Goal: Information Seeking & Learning: Learn about a topic

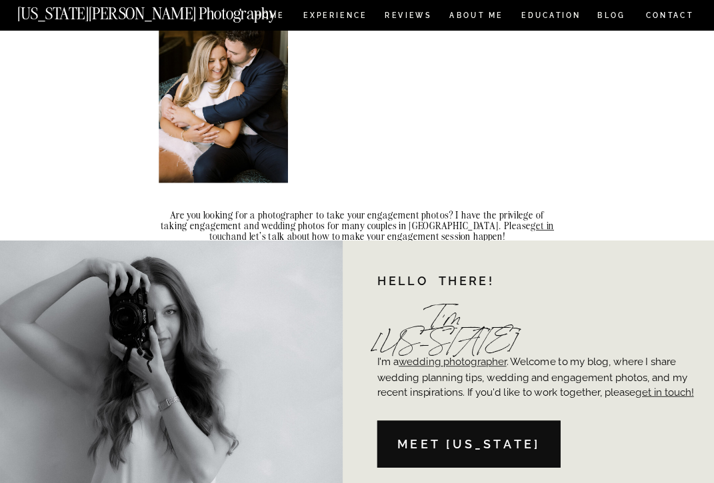
scroll to position [8787, 0]
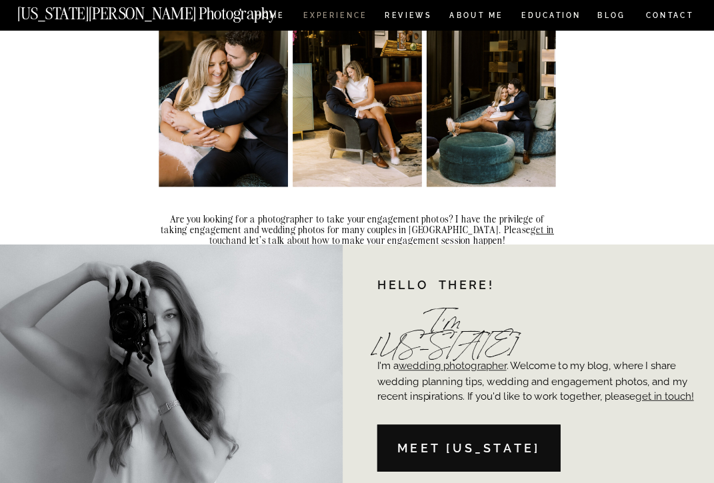
click at [338, 14] on nav "Experience" at bounding box center [334, 17] width 63 height 10
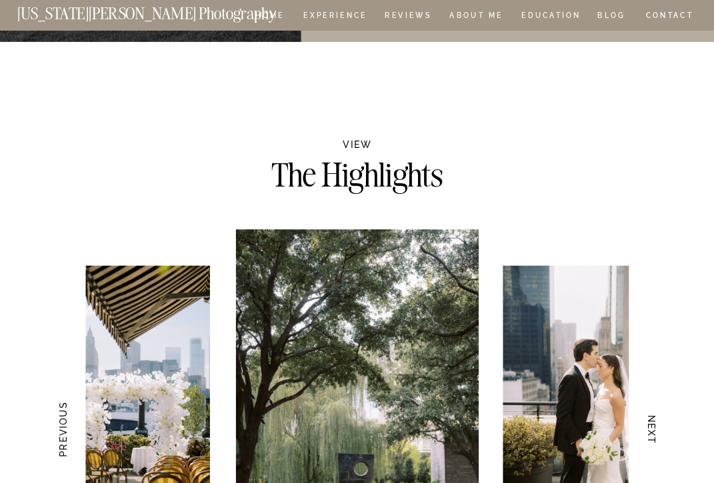
scroll to position [2360, 0]
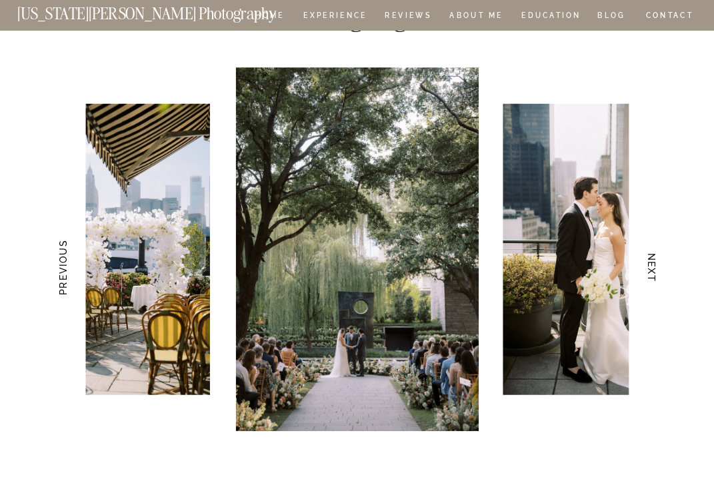
click at [651, 269] on h3 "NEXT" at bounding box center [652, 267] width 13 height 75
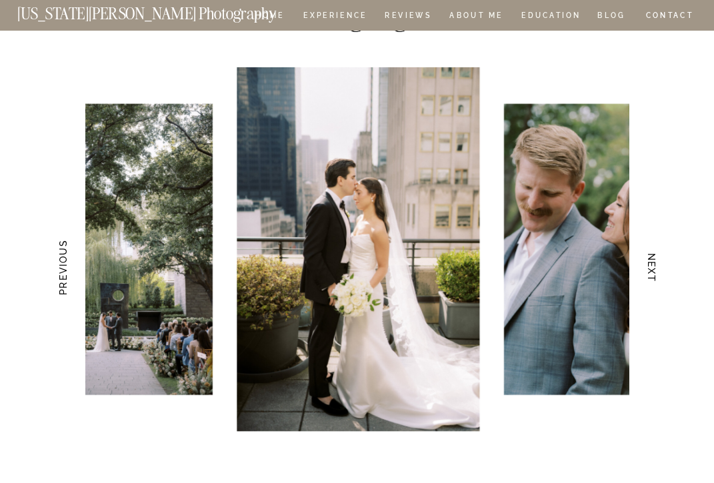
click at [651, 269] on h3 "NEXT" at bounding box center [652, 267] width 13 height 75
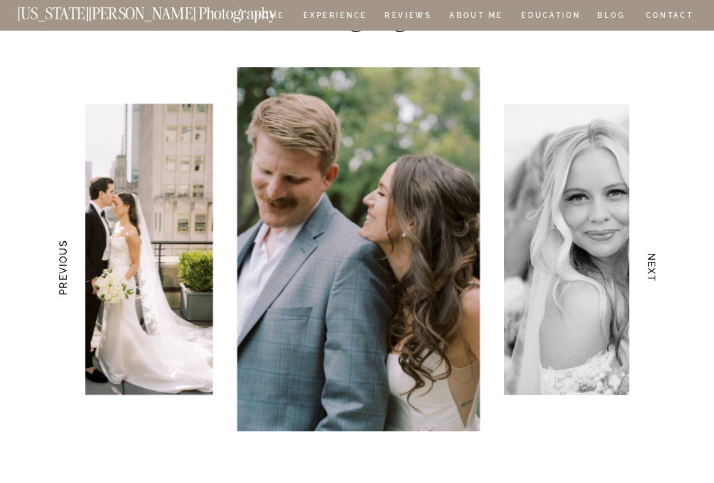
click at [651, 269] on h3 "NEXT" at bounding box center [652, 267] width 13 height 75
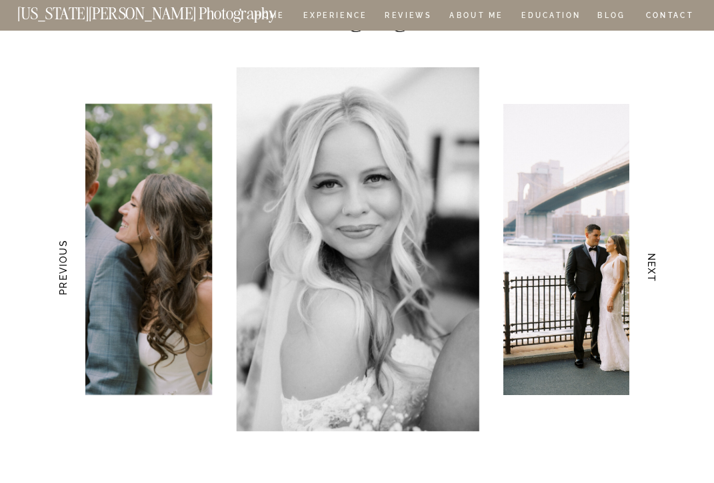
click at [651, 269] on h3 "NEXT" at bounding box center [652, 267] width 13 height 75
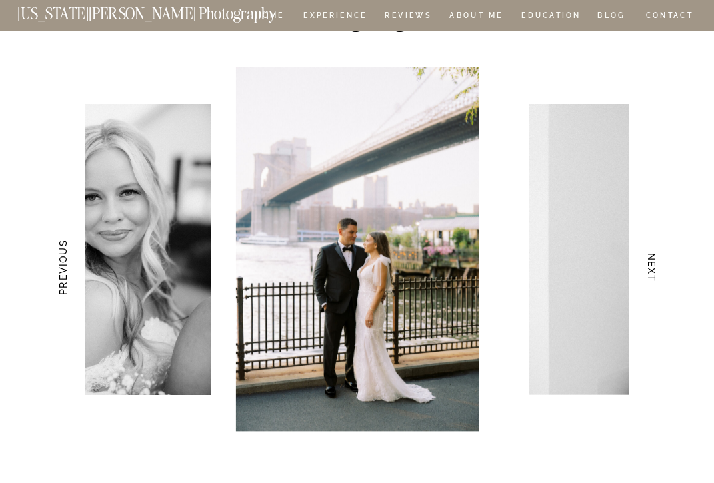
click at [651, 269] on h3 "NEXT" at bounding box center [652, 267] width 13 height 75
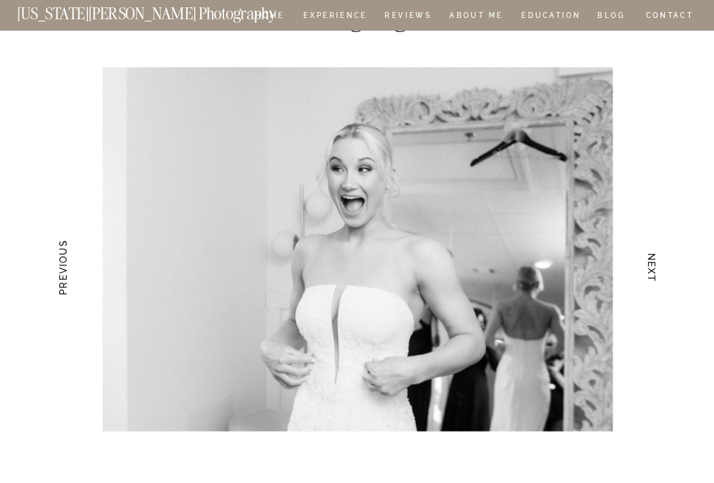
click at [651, 269] on h3 "NEXT" at bounding box center [652, 267] width 13 height 75
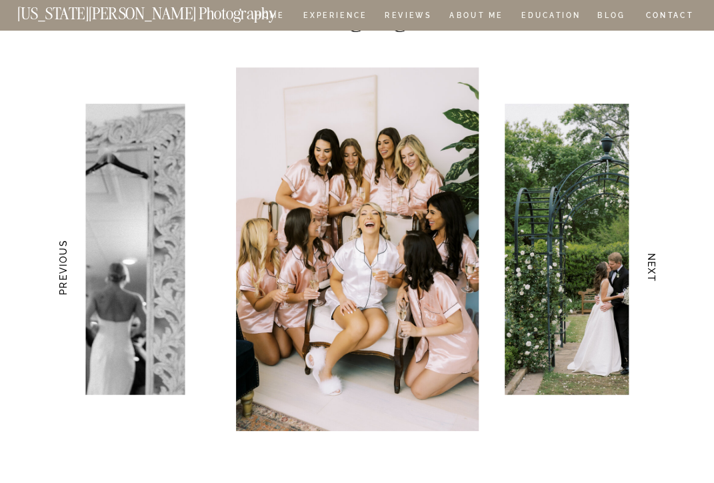
click at [651, 269] on h3 "NEXT" at bounding box center [652, 267] width 13 height 75
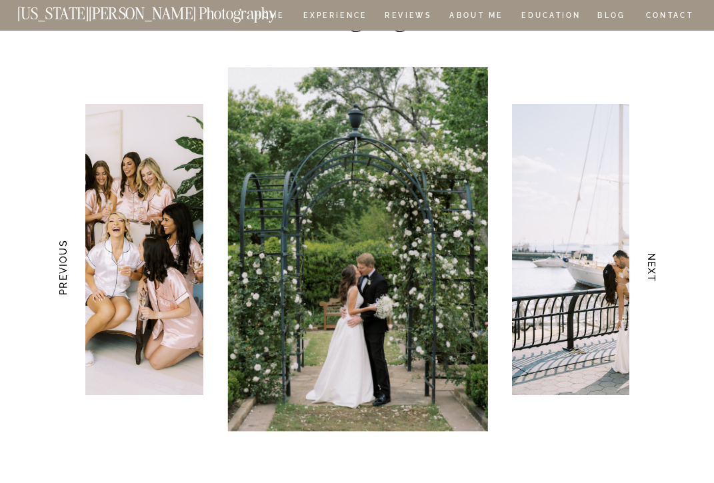
click at [651, 269] on h3 "NEXT" at bounding box center [652, 267] width 13 height 75
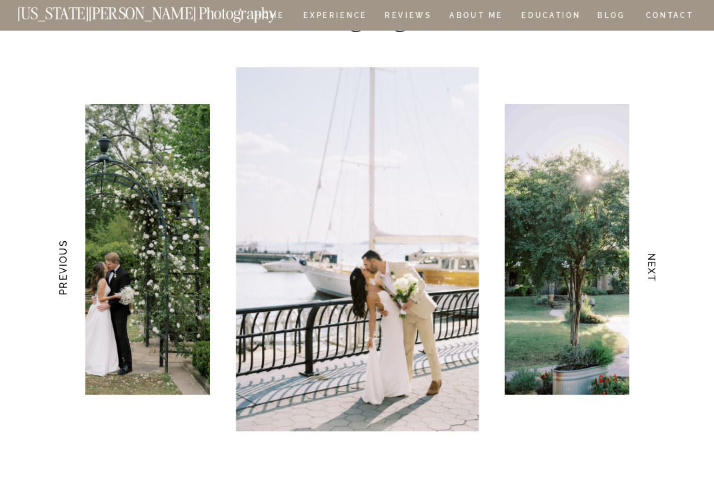
click at [651, 269] on h3 "NEXT" at bounding box center [652, 267] width 13 height 75
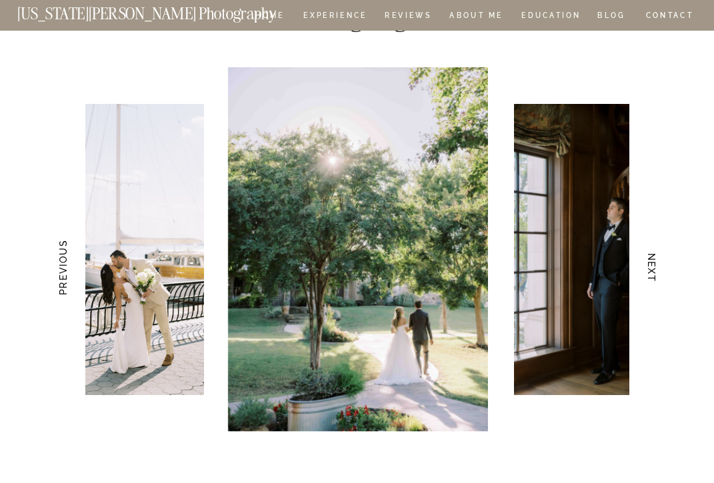
click at [651, 269] on h3 "NEXT" at bounding box center [652, 267] width 13 height 75
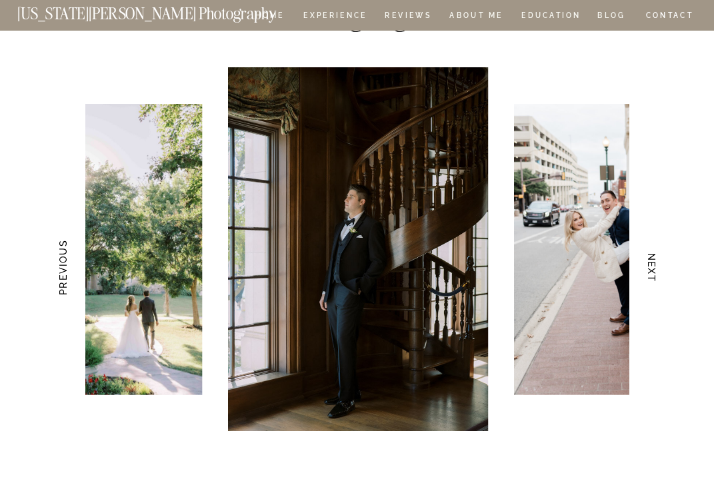
click at [652, 269] on h3 "NEXT" at bounding box center [652, 267] width 13 height 75
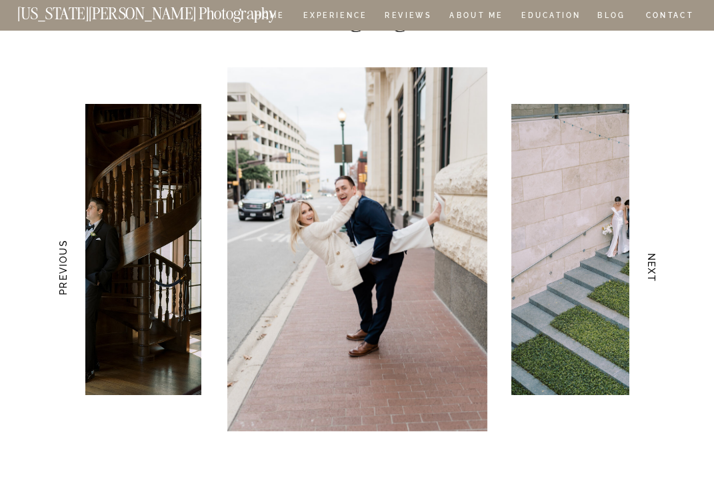
click at [652, 269] on h3 "NEXT" at bounding box center [652, 267] width 13 height 75
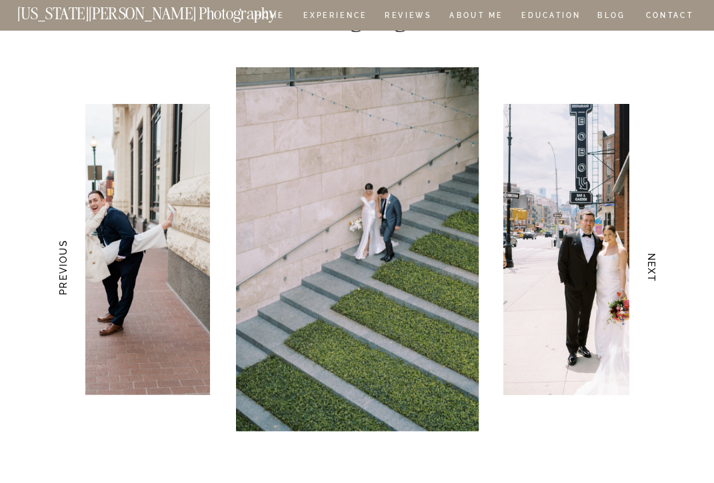
click at [652, 269] on h3 "NEXT" at bounding box center [652, 267] width 13 height 75
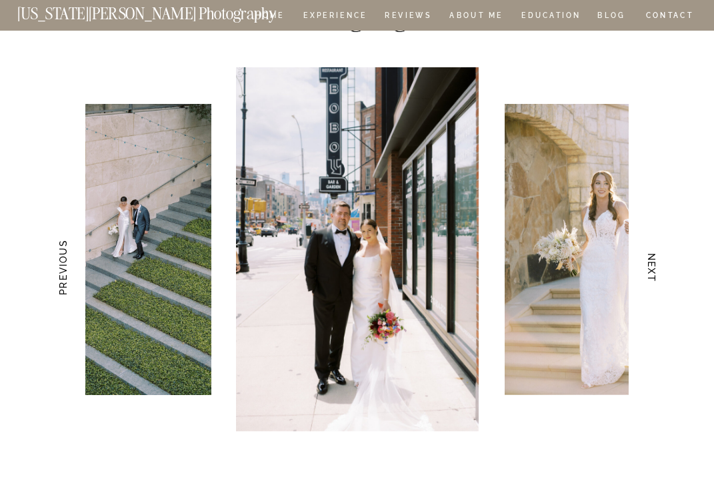
click at [652, 269] on h3 "NEXT" at bounding box center [652, 267] width 13 height 75
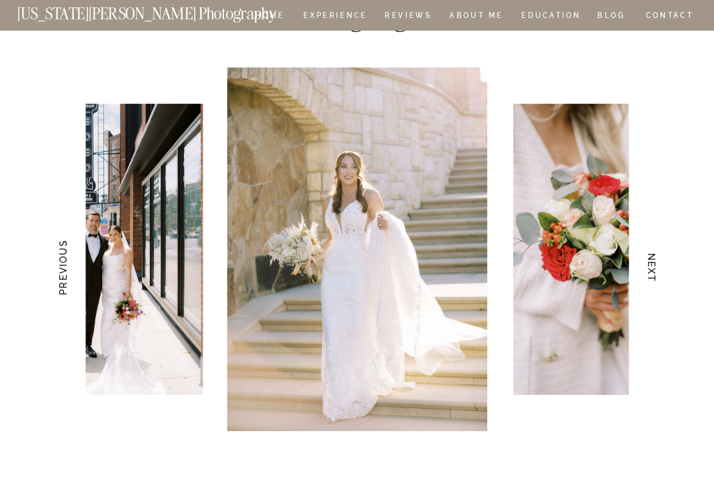
click at [652, 269] on h3 "NEXT" at bounding box center [652, 267] width 13 height 75
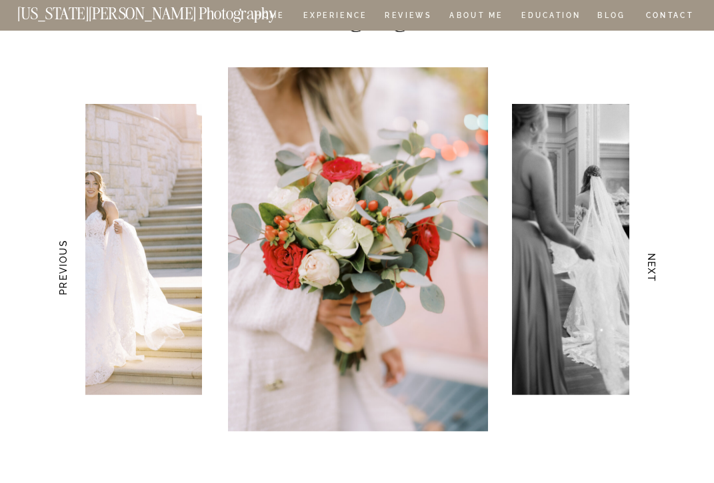
click at [652, 269] on h3 "NEXT" at bounding box center [652, 267] width 13 height 75
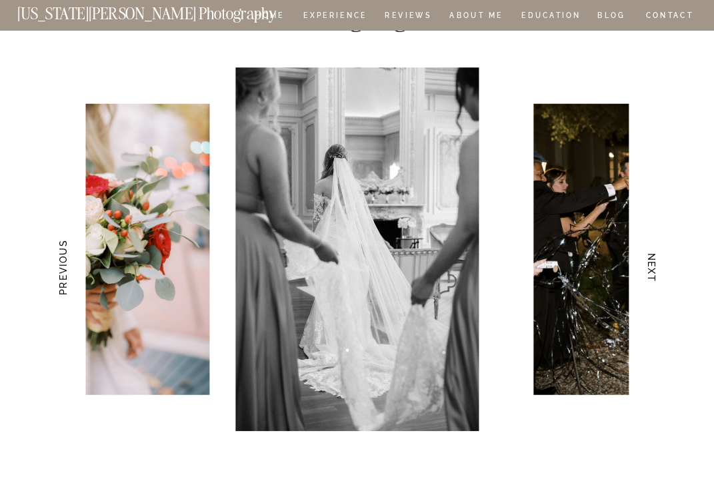
click at [652, 269] on h3 "NEXT" at bounding box center [652, 267] width 13 height 75
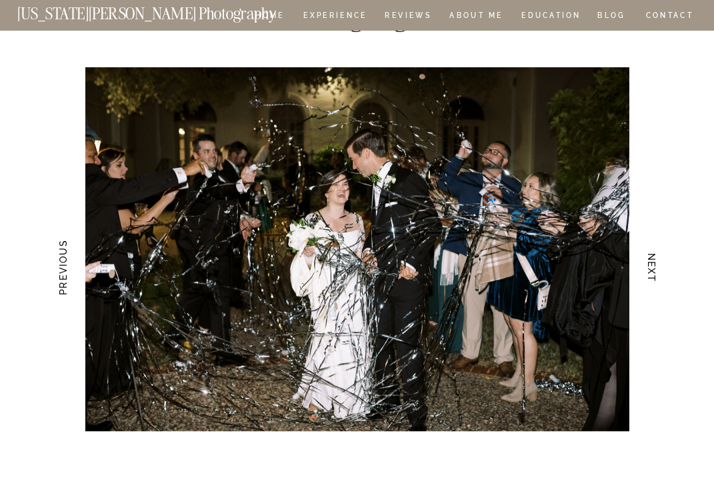
click at [652, 269] on h3 "NEXT" at bounding box center [652, 267] width 13 height 75
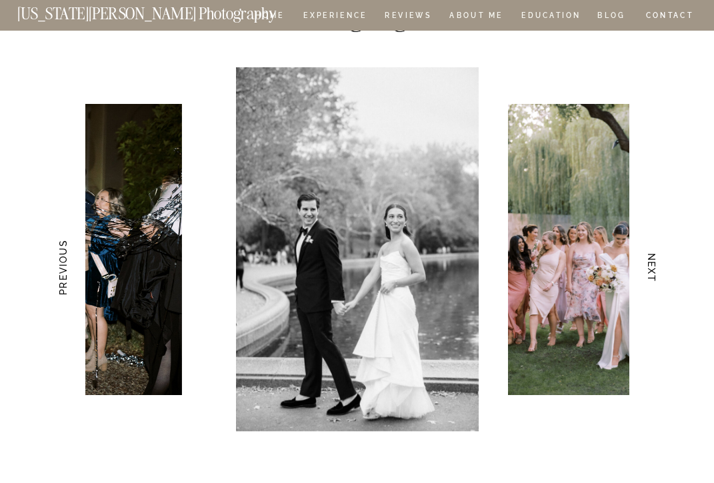
click at [652, 269] on h3 "NEXT" at bounding box center [652, 267] width 13 height 75
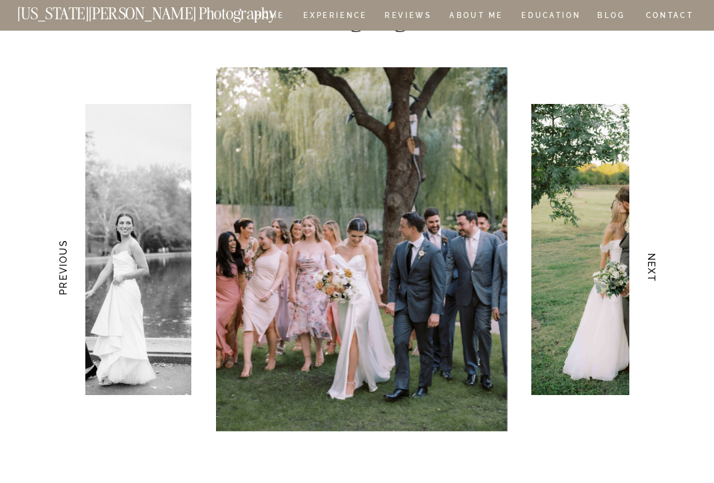
click at [652, 269] on h3 "NEXT" at bounding box center [652, 267] width 13 height 75
